Goal: Information Seeking & Learning: Learn about a topic

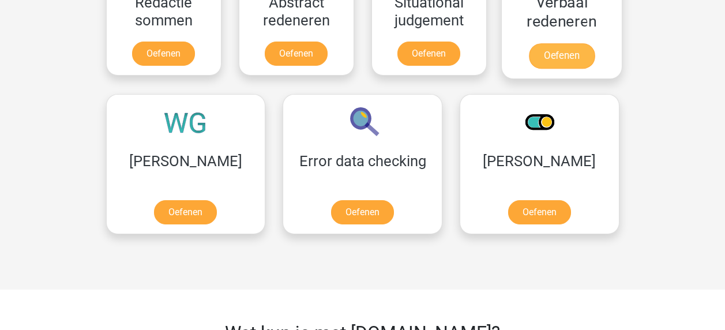
scroll to position [692, 0]
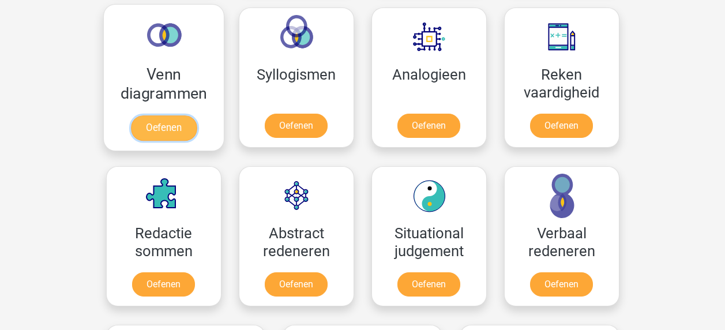
click at [165, 117] on link "Oefenen" at bounding box center [163, 127] width 66 height 25
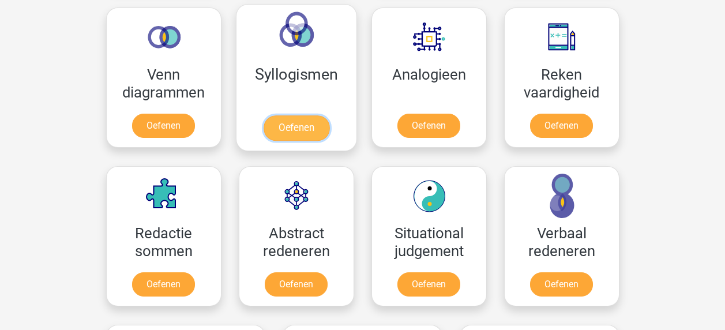
click at [310, 129] on link "Oefenen" at bounding box center [296, 127] width 66 height 25
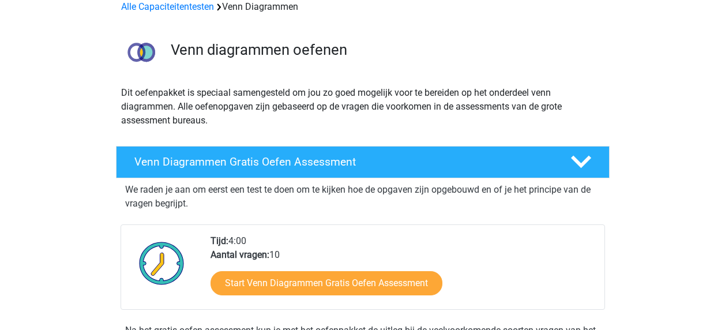
scroll to position [115, 0]
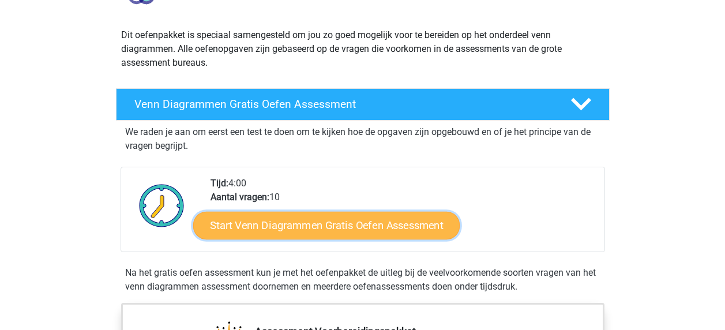
click at [270, 228] on link "Start Venn Diagrammen Gratis Oefen Assessment" at bounding box center [326, 226] width 266 height 28
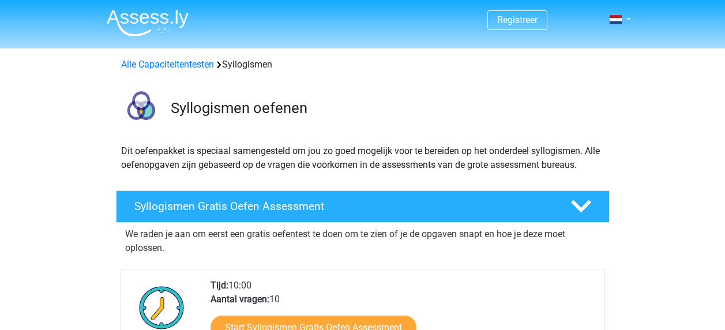
scroll to position [58, 0]
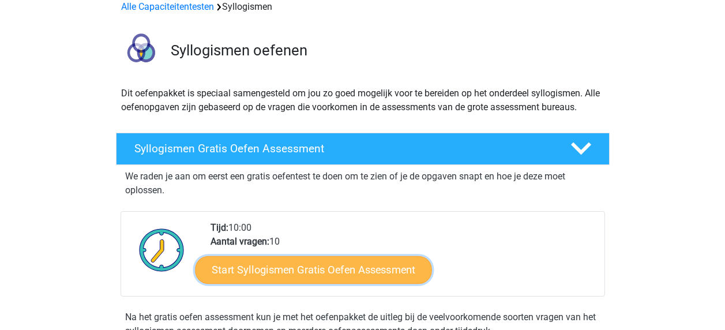
click at [318, 268] on link "Start Syllogismen Gratis Oefen Assessment" at bounding box center [313, 269] width 237 height 28
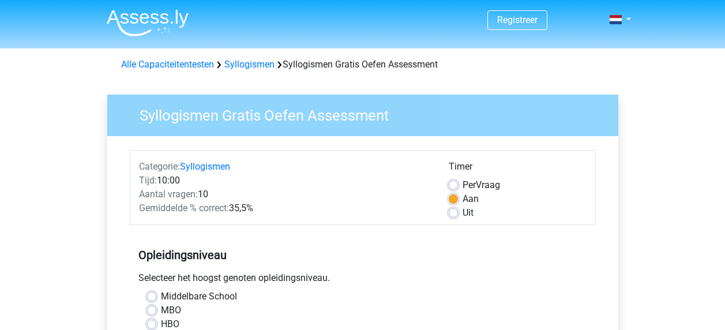
scroll to position [115, 0]
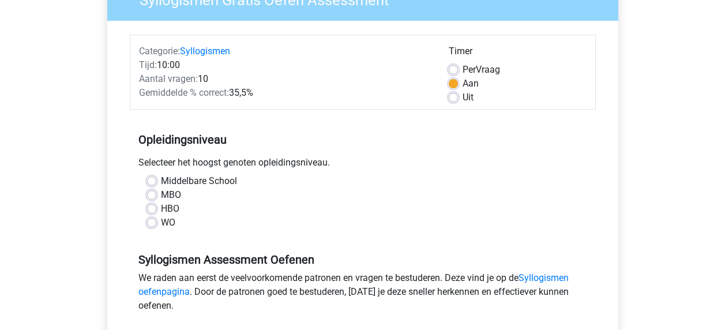
click at [161, 221] on label "WO" at bounding box center [168, 223] width 14 height 14
click at [153, 221] on input "WO" at bounding box center [151, 222] width 9 height 12
radio input "true"
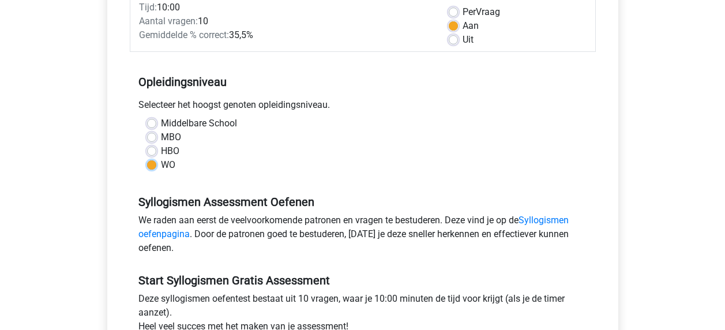
scroll to position [231, 0]
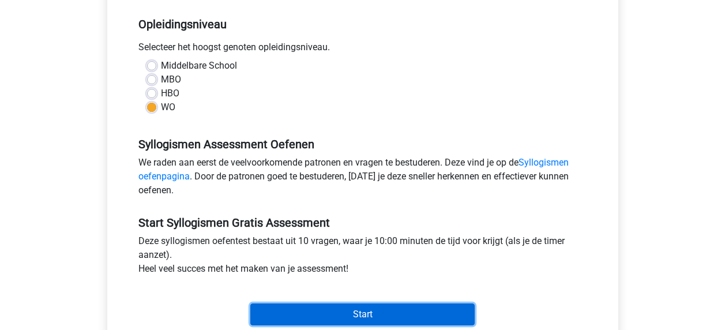
click at [285, 306] on input "Start" at bounding box center [362, 314] width 224 height 22
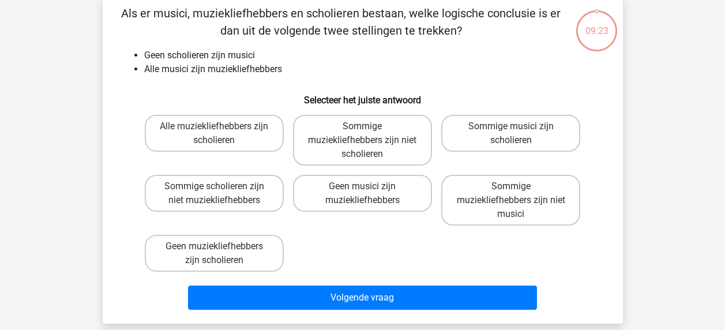
scroll to position [288, 0]
